Goal: Information Seeking & Learning: Understand process/instructions

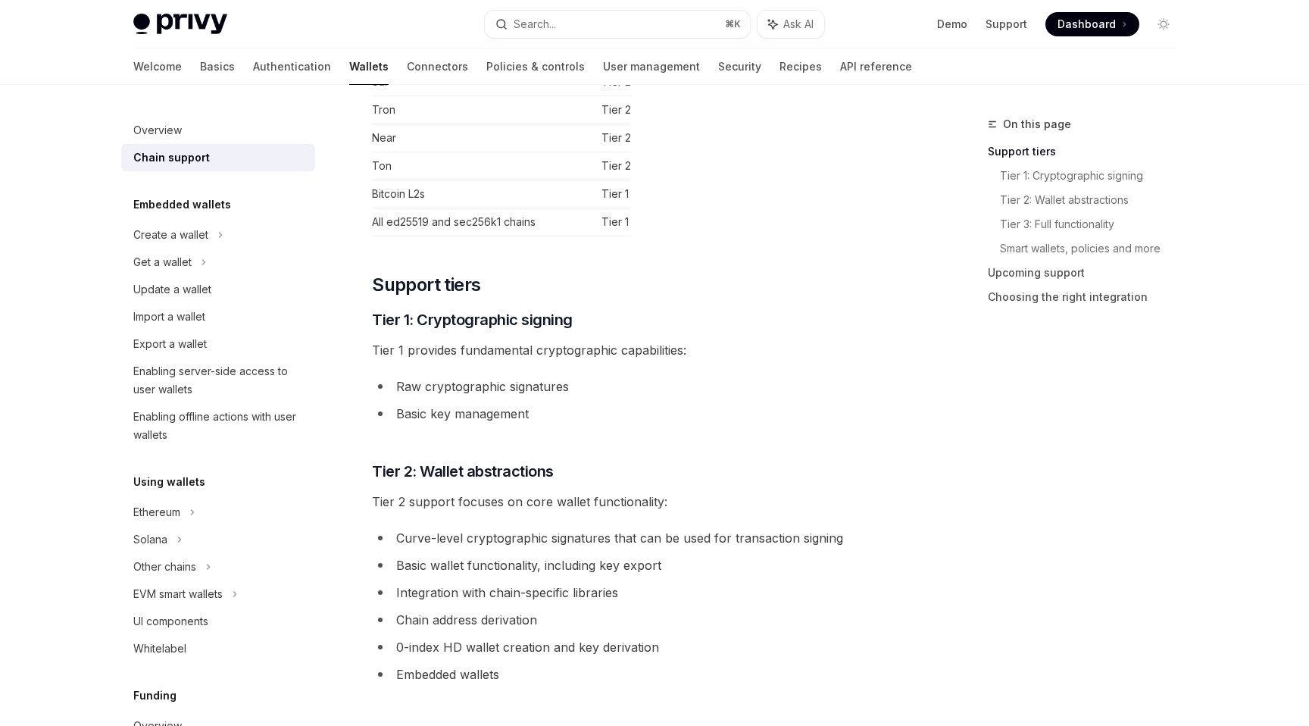
scroll to position [398, 0]
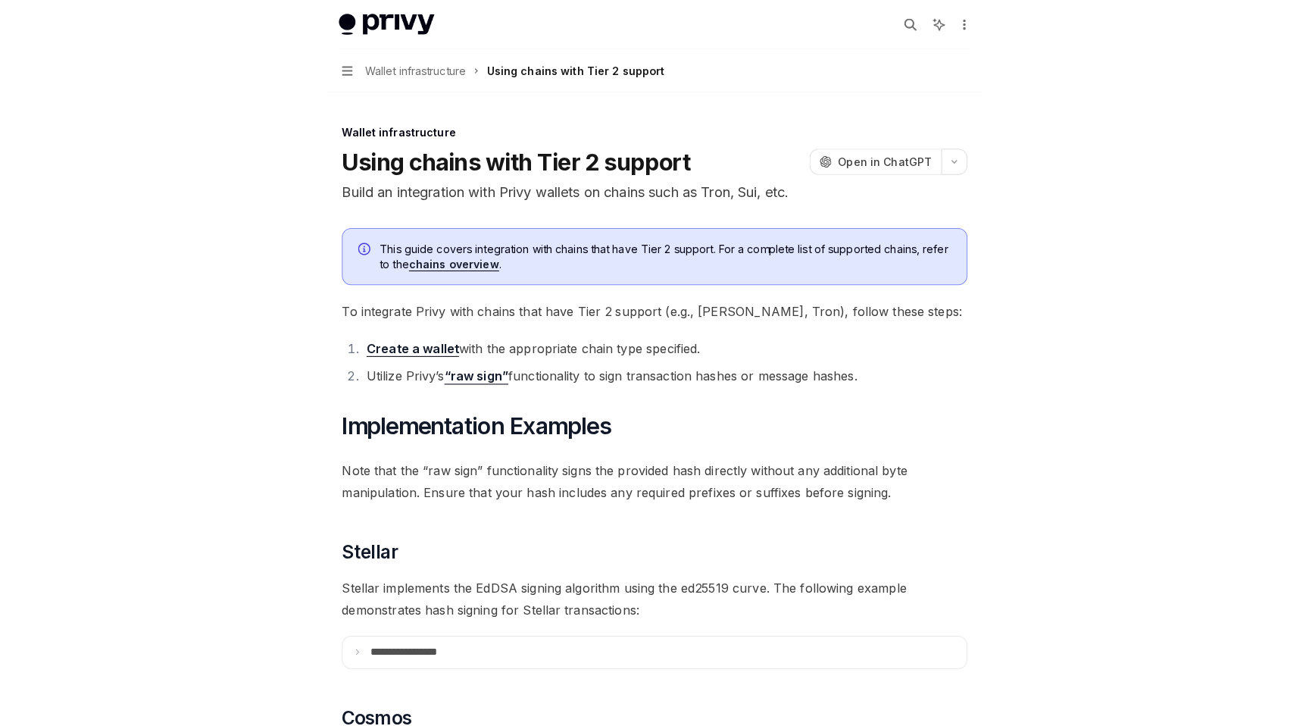
scroll to position [1274, 0]
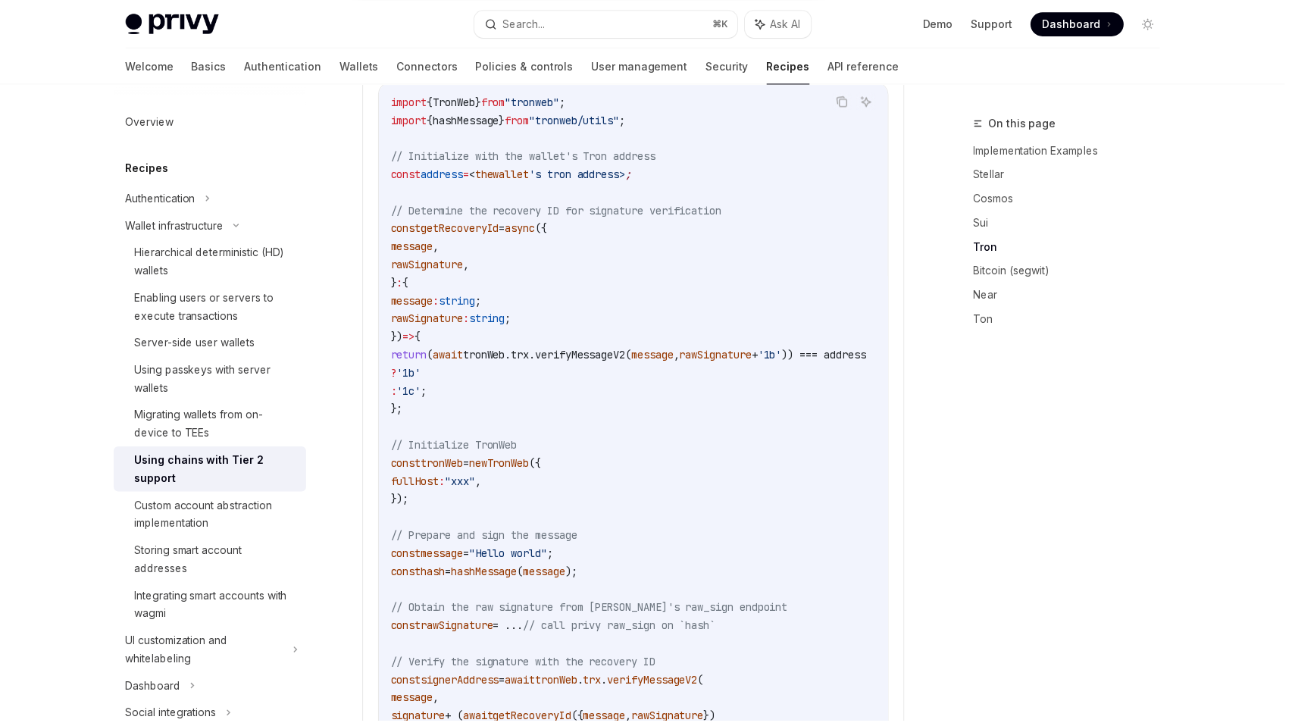
type textarea "*"
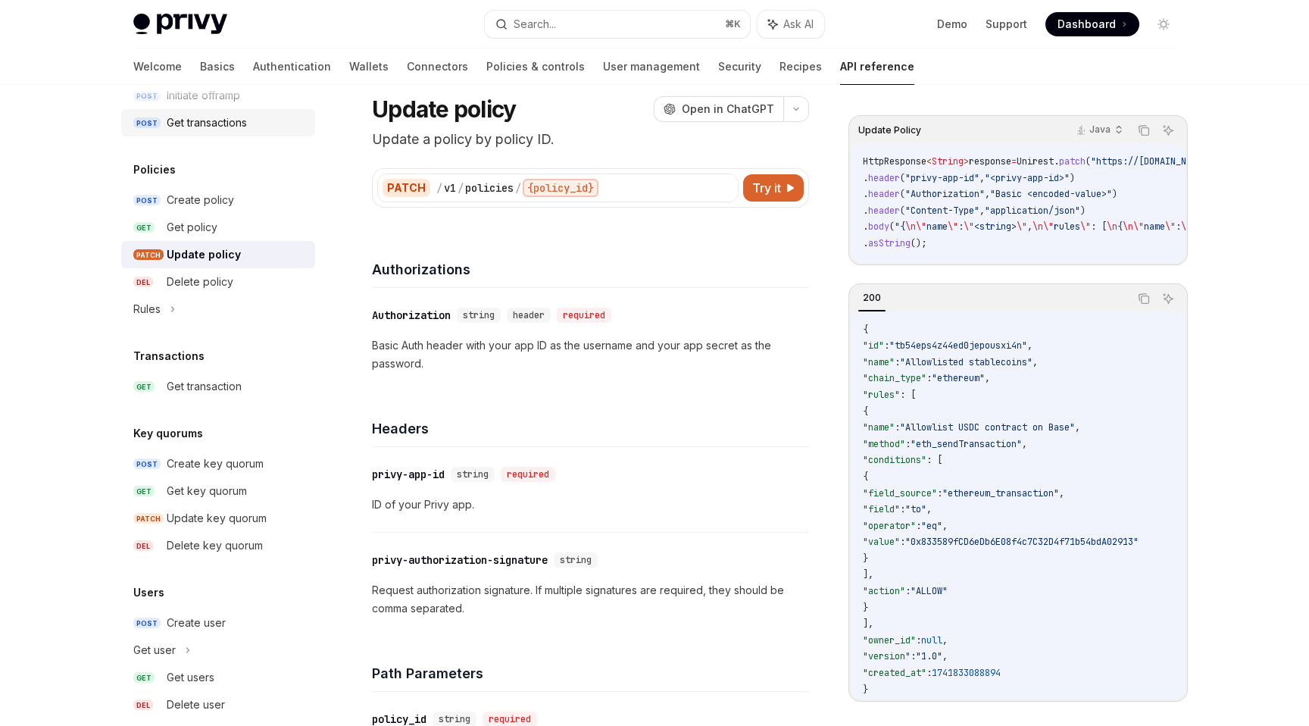
scroll to position [839, 0]
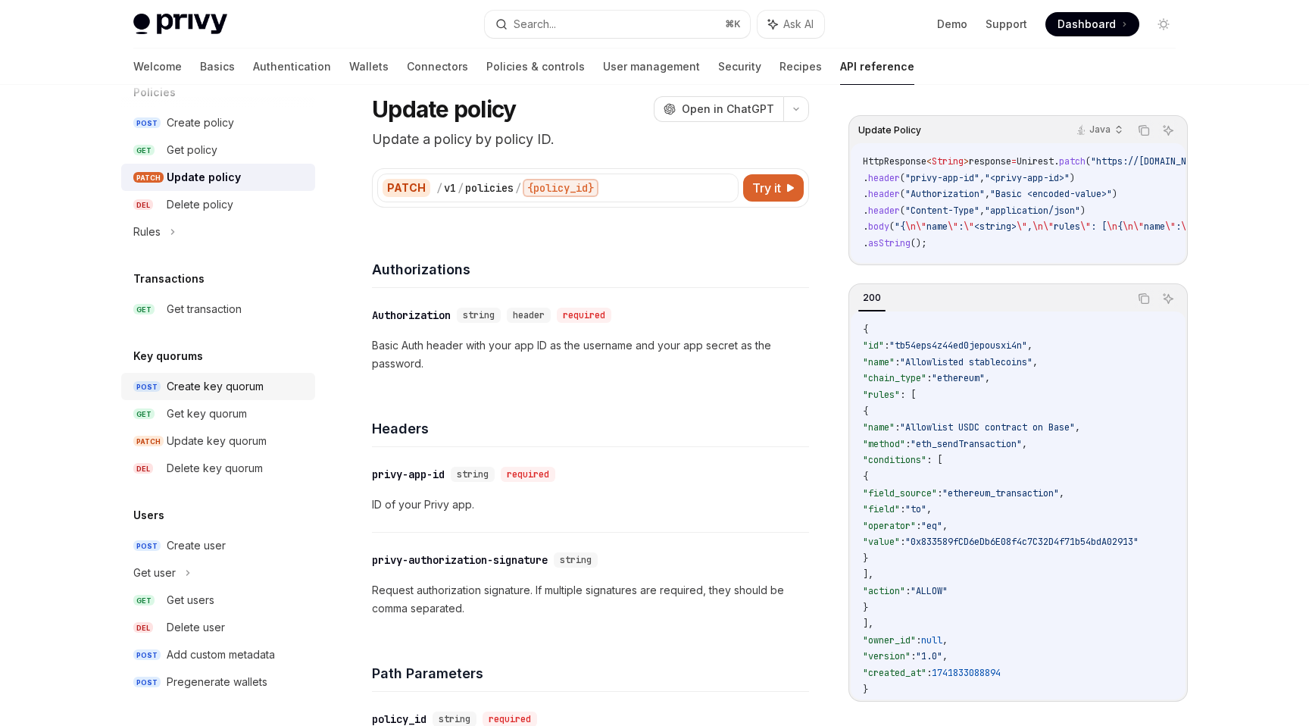
click at [208, 386] on div "Create key quorum" at bounding box center [215, 386] width 97 height 18
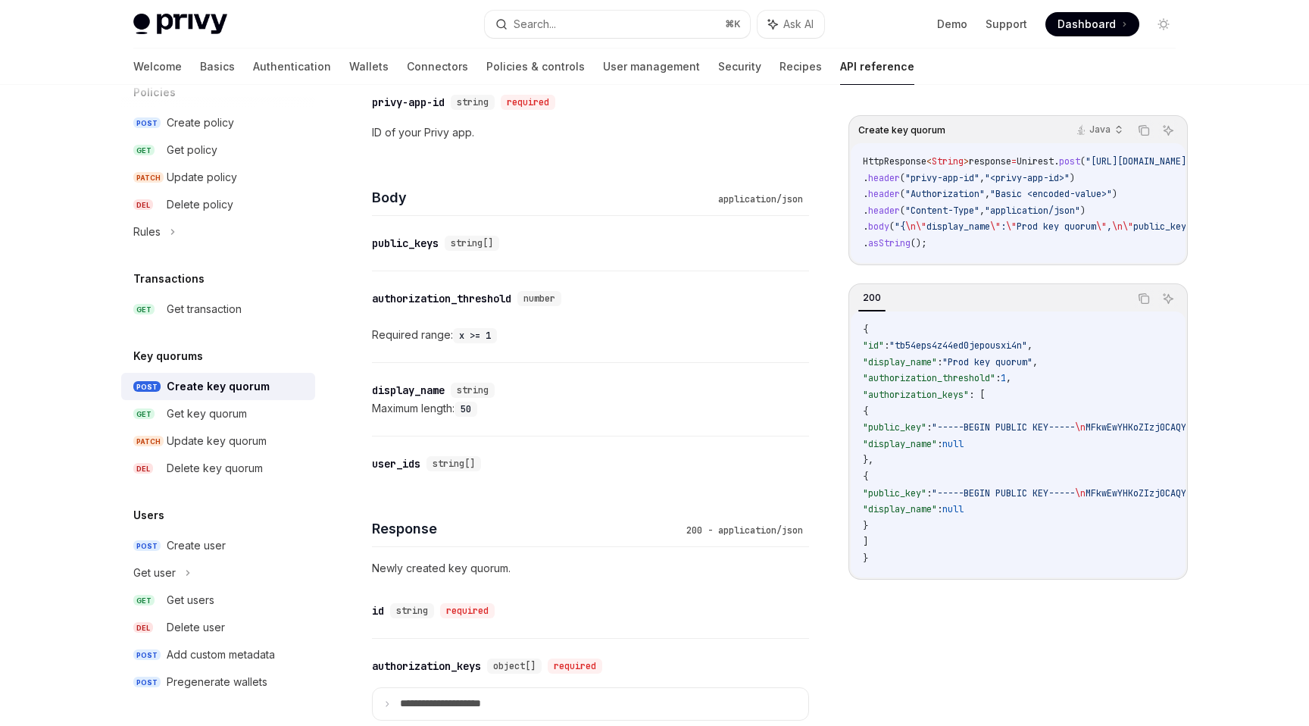
scroll to position [462, 0]
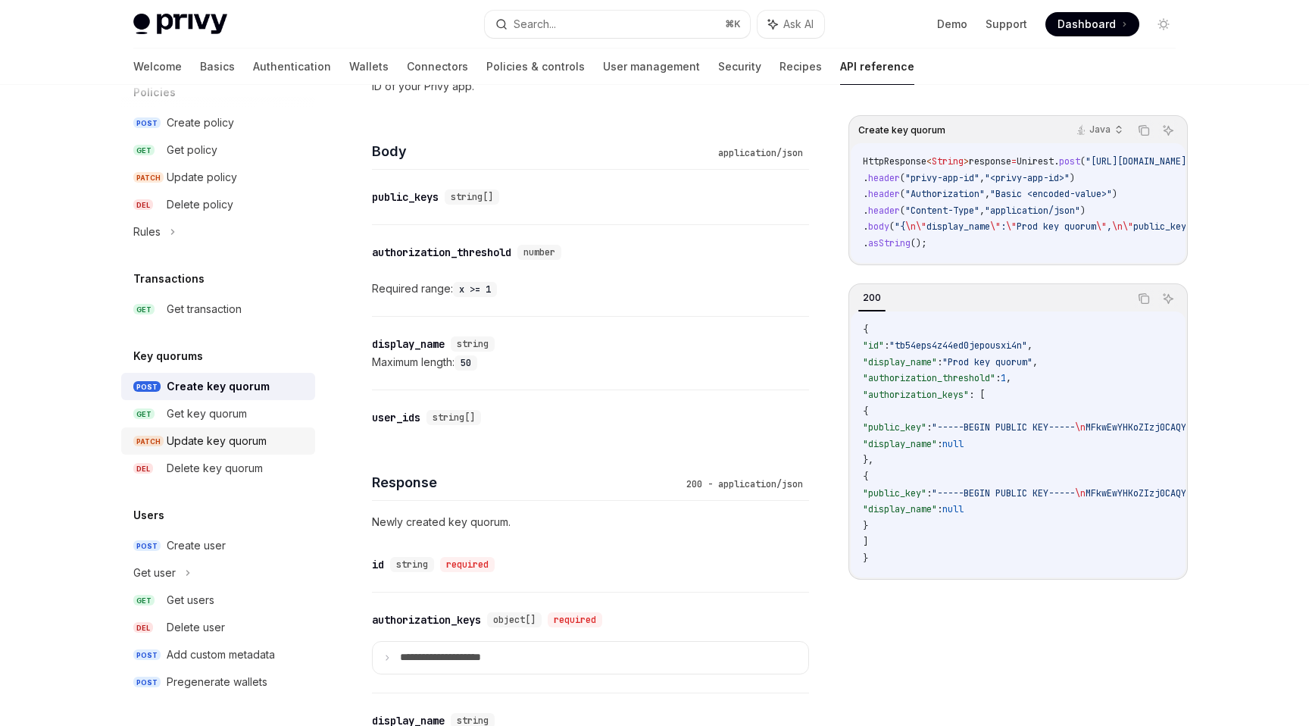
click at [209, 445] on div "Update key quorum" at bounding box center [217, 441] width 100 height 18
type textarea "*"
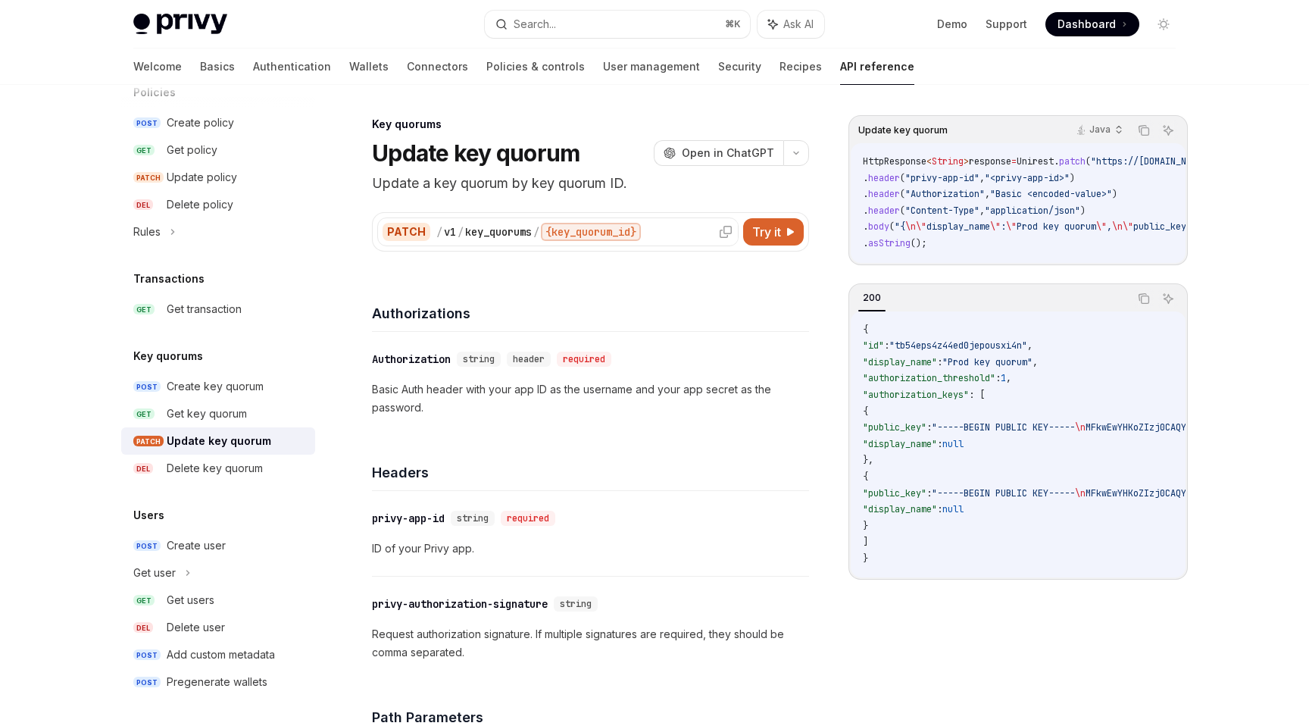
click at [492, 229] on div "key_quorums" at bounding box center [498, 231] width 67 height 15
copy div "key_quorums"
